Goal: Register for event/course

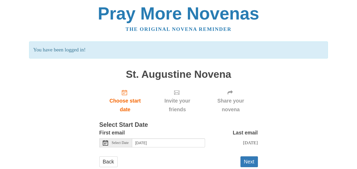
scroll to position [13, 0]
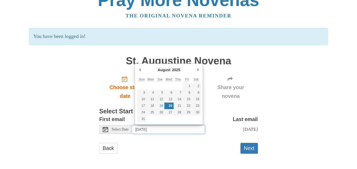
click at [200, 130] on input "[DATE]" at bounding box center [168, 129] width 73 height 9
type input "[DATE]"
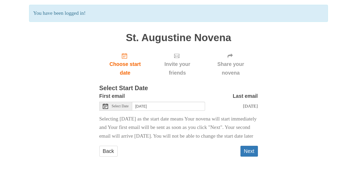
scroll to position [48, 0]
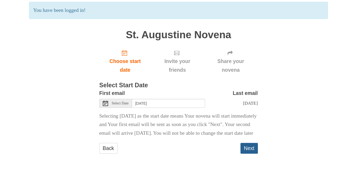
click at [249, 146] on button "Next" at bounding box center [248, 148] width 17 height 11
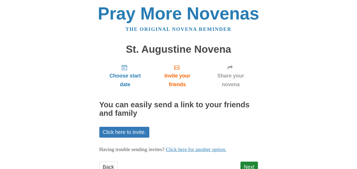
scroll to position [19, 0]
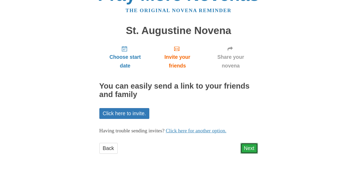
click at [250, 147] on link "Next" at bounding box center [248, 148] width 17 height 11
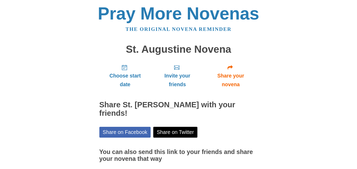
scroll to position [43, 0]
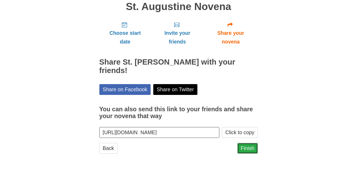
click at [251, 151] on link "Finish" at bounding box center [247, 148] width 21 height 11
